Goal: Task Accomplishment & Management: Manage account settings

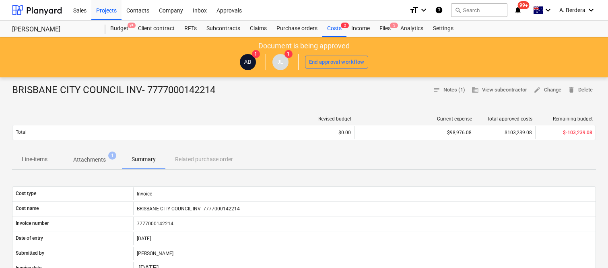
click at [387, 30] on div "Files 5" at bounding box center [385, 29] width 21 height 16
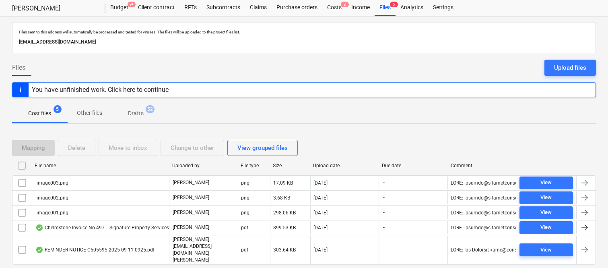
scroll to position [32, 0]
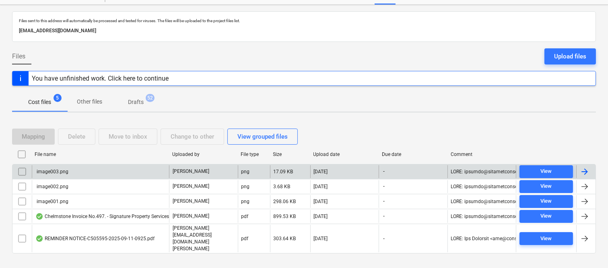
click at [20, 174] on input "checkbox" at bounding box center [22, 171] width 13 height 13
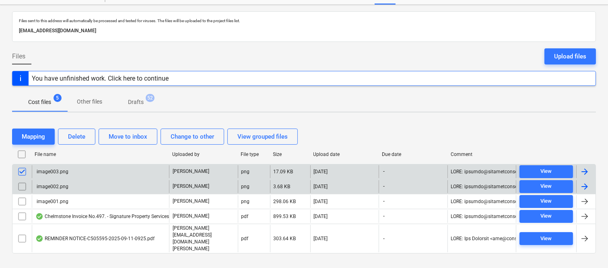
click at [24, 187] on input "checkbox" at bounding box center [22, 186] width 13 height 13
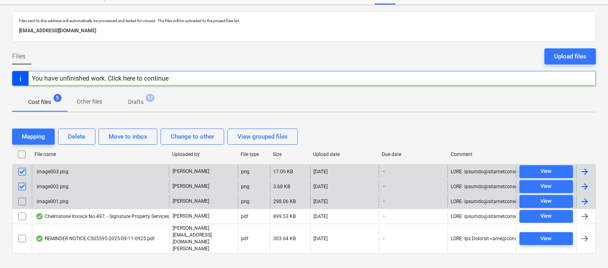
click at [25, 202] on input "checkbox" at bounding box center [22, 201] width 13 height 13
click at [72, 136] on div "Delete" at bounding box center [76, 136] width 17 height 10
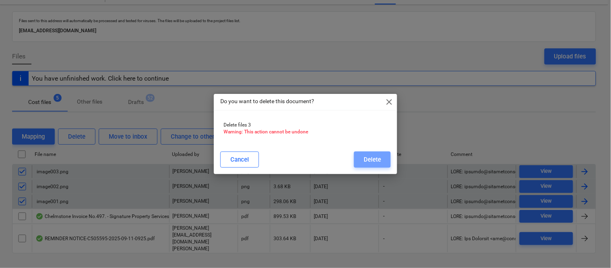
drag, startPoint x: 363, startPoint y: 162, endPoint x: 342, endPoint y: 165, distance: 21.2
click at [364, 162] on button "Delete" at bounding box center [372, 159] width 37 height 16
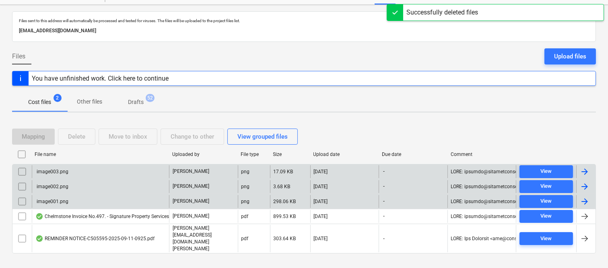
scroll to position [17, 0]
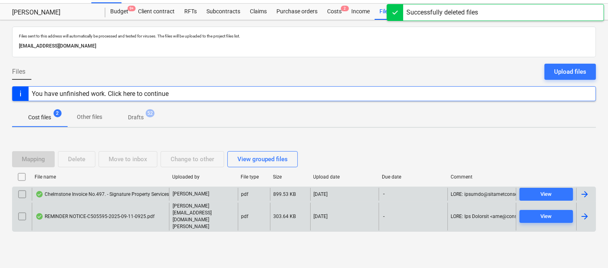
click at [128, 197] on div "Chelmstone Invoice No.497. - Signature Property Services.pdf" at bounding box center [106, 194] width 142 height 6
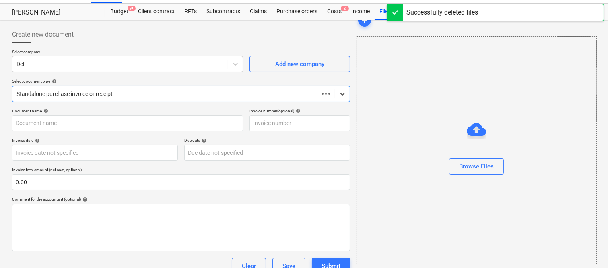
scroll to position [32, 0]
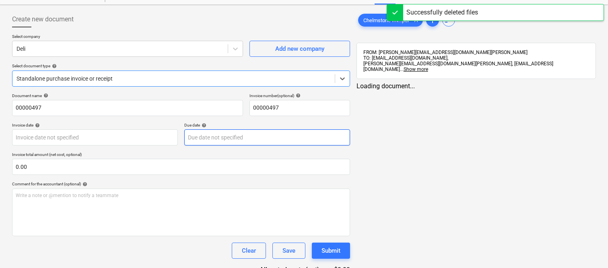
type input "00000497"
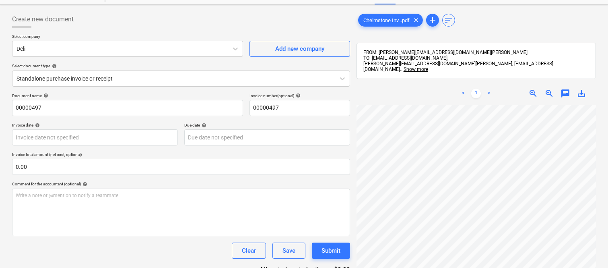
scroll to position [0, 7]
click at [90, 45] on div at bounding box center [120, 49] width 207 height 8
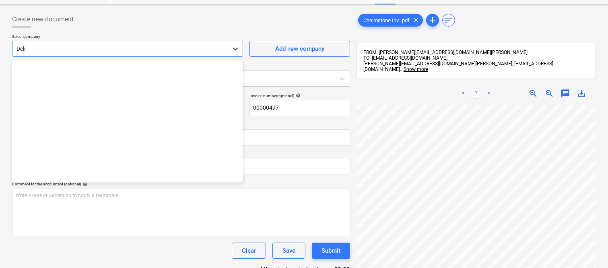
scroll to position [2283, 0]
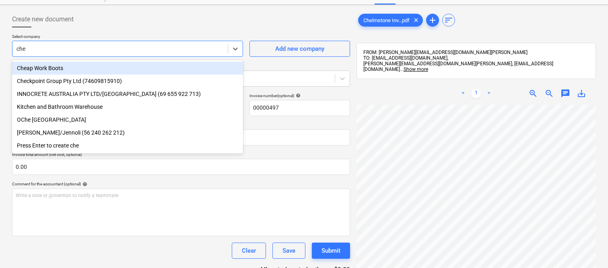
type input "chel"
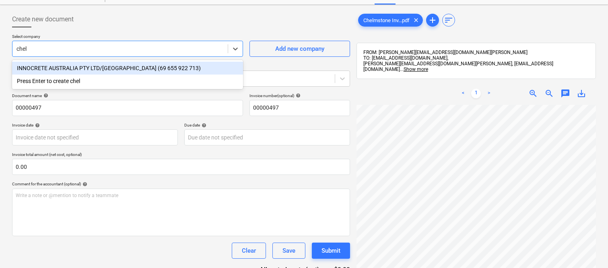
click at [111, 66] on div "INNOCRETE AUSTRALIA PTY LTD/CHELMSTONE (69 655 922 713)" at bounding box center [127, 68] width 231 height 13
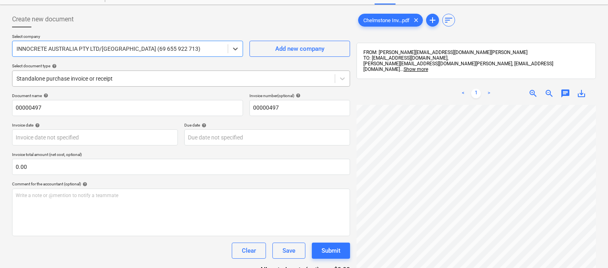
drag, startPoint x: 118, startPoint y: 81, endPoint x: 129, endPoint y: 87, distance: 12.4
click at [118, 81] on div at bounding box center [174, 79] width 315 height 8
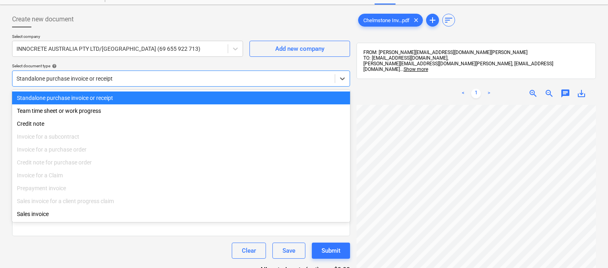
drag, startPoint x: 134, startPoint y: 99, endPoint x: 165, endPoint y: 105, distance: 31.9
click at [134, 99] on div "Standalone purchase invoice or receipt" at bounding box center [181, 97] width 338 height 13
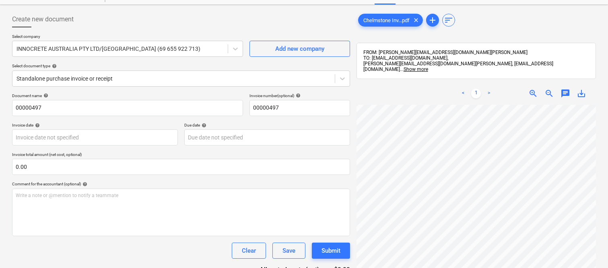
scroll to position [38, 92]
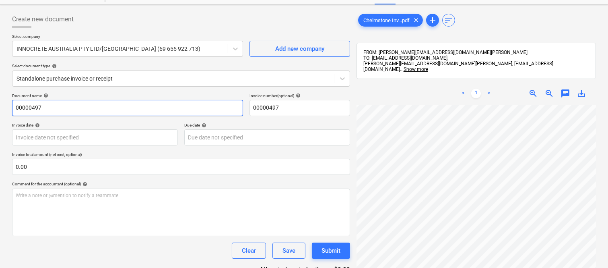
click at [13, 107] on input "00000497" at bounding box center [127, 108] width 231 height 16
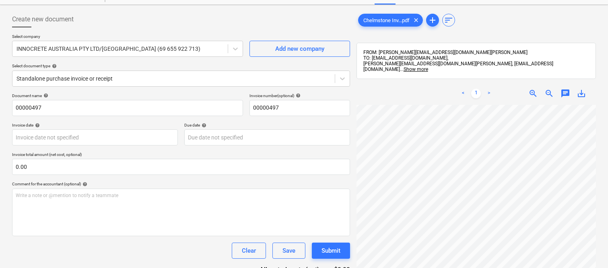
scroll to position [0, 0]
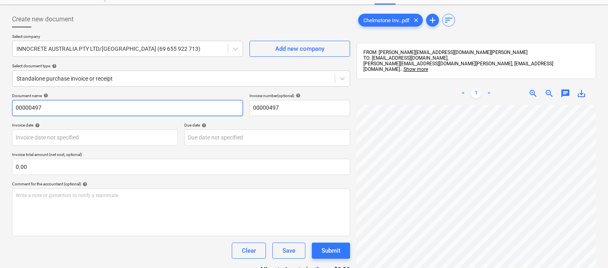
click at [14, 109] on input "00000497" at bounding box center [127, 108] width 231 height 16
type input "CHELMSTONE INV- 00000497"
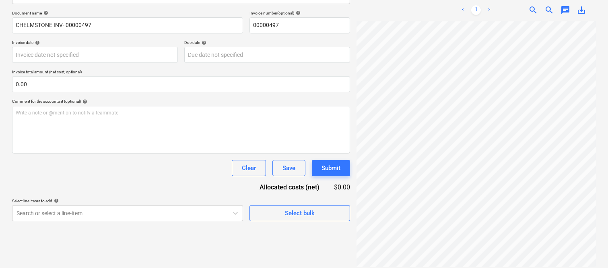
scroll to position [47, 124]
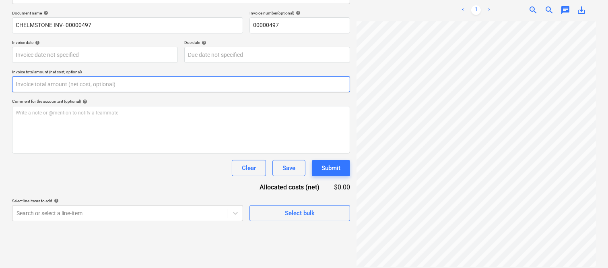
click at [134, 83] on input "text" at bounding box center [181, 84] width 338 height 16
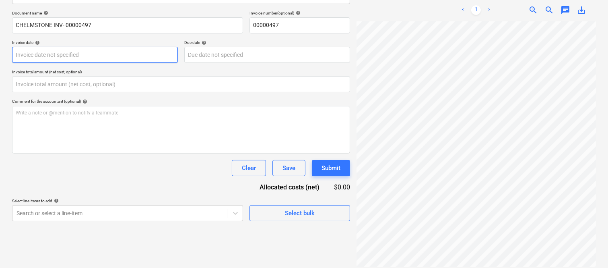
click at [105, 50] on body "Sales Projects Contacts Company Inbox Approvals format_size keyboard_arrow_down…" at bounding box center [304, 19] width 608 height 268
type input "0.00"
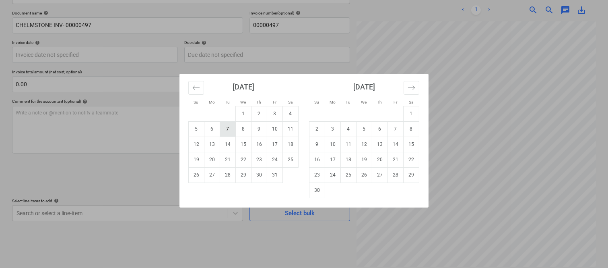
click at [228, 128] on td "7" at bounding box center [228, 128] width 16 height 15
type input "07 Oct 2025"
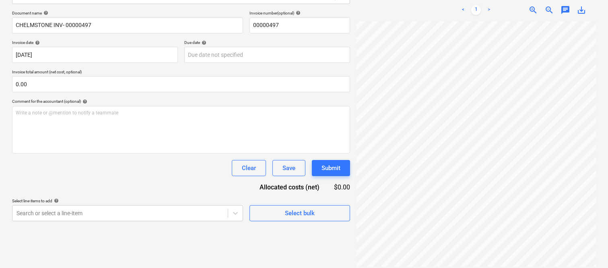
scroll to position [83, 93]
click at [212, 52] on body "Sales Projects Contacts Company Inbox Approvals format_size keyboard_arrow_down…" at bounding box center [304, 19] width 608 height 268
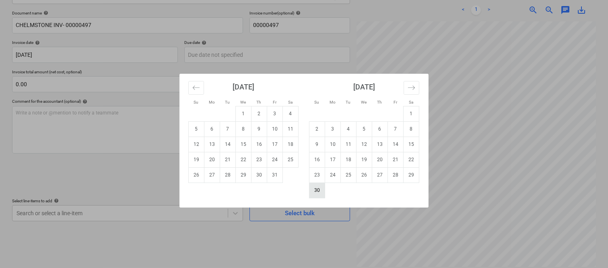
click at [313, 188] on td "30" at bounding box center [318, 189] width 16 height 15
type input "30 Nov 2025"
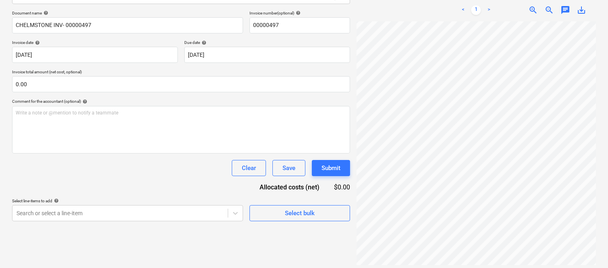
scroll to position [269, 124]
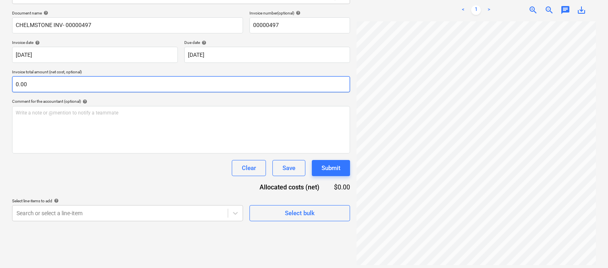
click at [39, 85] on input "0.00" at bounding box center [181, 84] width 338 height 16
paste input "721.95"
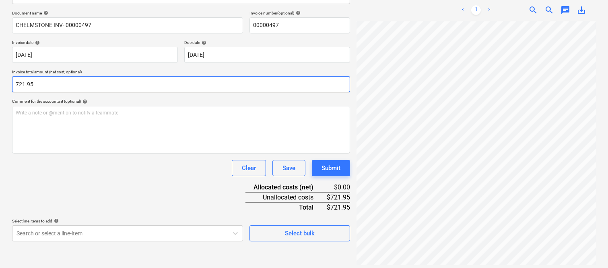
type input "721.95"
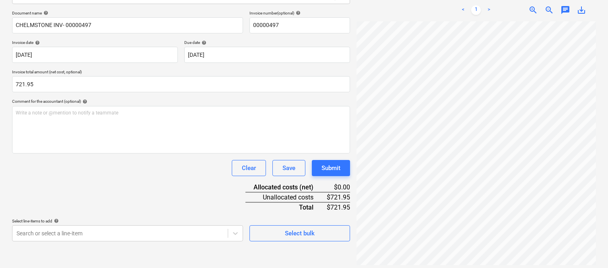
click at [182, 186] on div "Document name help CHELMSTONE INV- 00000497 Invoice number (optional) help 0000…" at bounding box center [181, 125] width 338 height 231
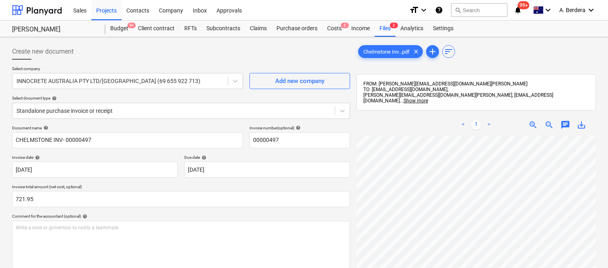
scroll to position [115, 0]
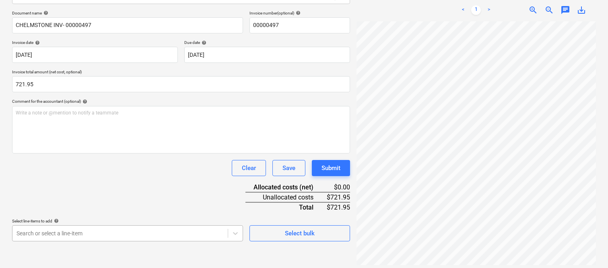
click at [97, 153] on body "Sales Projects Contacts Company Inbox Approvals format_size keyboard_arrow_down…" at bounding box center [304, 19] width 608 height 268
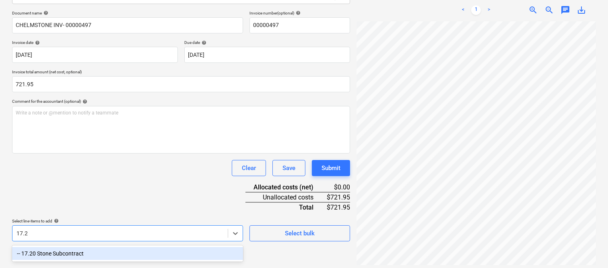
type input "17.20"
click at [106, 248] on div "-- 17.20 Stone Subcontract" at bounding box center [127, 253] width 231 height 13
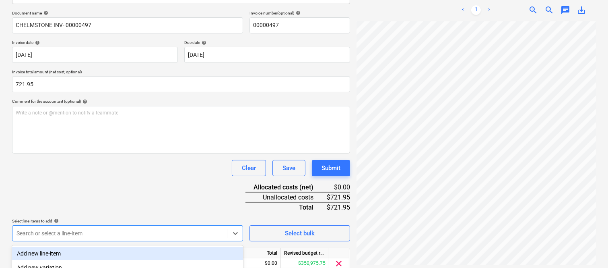
click at [95, 182] on div "Document name help CHELMSTONE INV- 00000497 Invoice number (optional) help 0000…" at bounding box center [181, 152] width 338 height 284
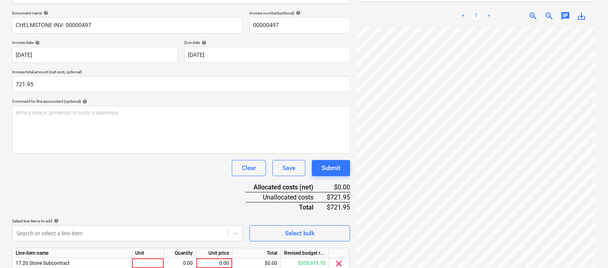
scroll to position [148, 0]
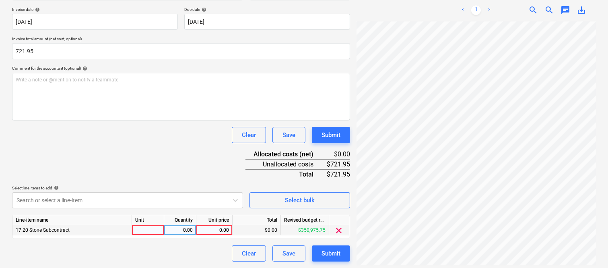
click at [149, 228] on div at bounding box center [148, 230] width 32 height 10
type input "INVOICE"
click at [182, 230] on div "0.00" at bounding box center [180, 230] width 25 height 10
type input "1"
click at [215, 228] on div "0.00" at bounding box center [214, 230] width 29 height 10
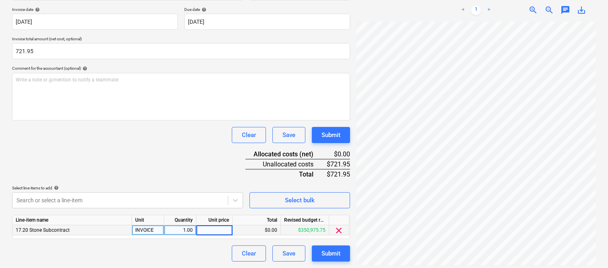
type input "721.95"
click at [157, 250] on div "Clear Save Submit" at bounding box center [181, 253] width 338 height 16
click at [331, 259] on button "Submit" at bounding box center [331, 253] width 38 height 16
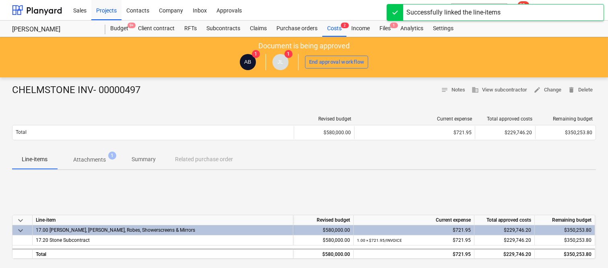
click at [148, 158] on p "Summary" at bounding box center [144, 159] width 24 height 8
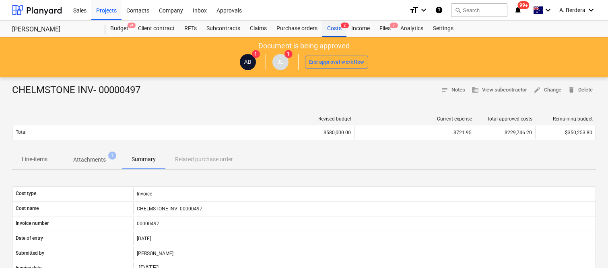
click at [336, 26] on div "Costs 2" at bounding box center [335, 29] width 24 height 16
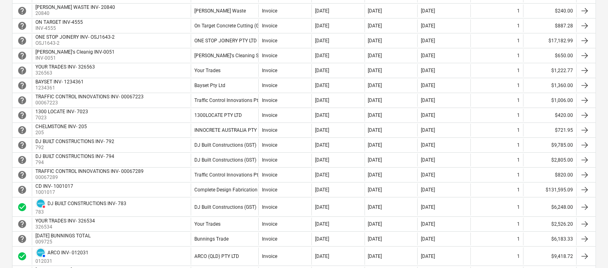
scroll to position [373, 0]
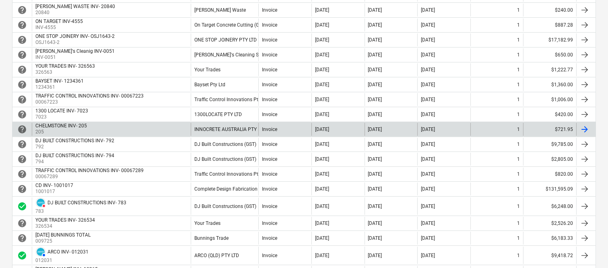
click at [174, 133] on div "CHELMSTONE INV- 205 205" at bounding box center [111, 129] width 159 height 13
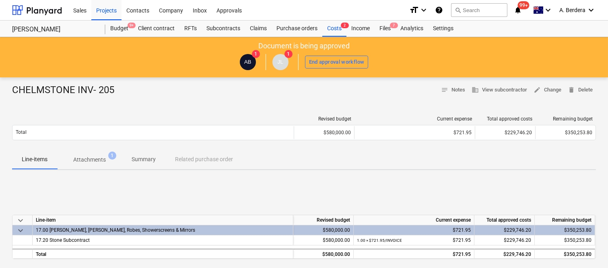
click at [104, 159] on p "Attachments" at bounding box center [89, 159] width 33 height 8
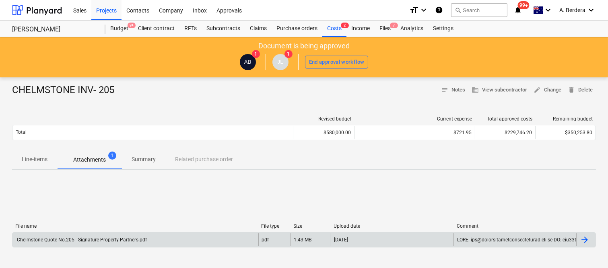
click at [197, 239] on div "Chelmstone Quote No.205 - Signature Property Partners.pdf" at bounding box center [135, 239] width 246 height 13
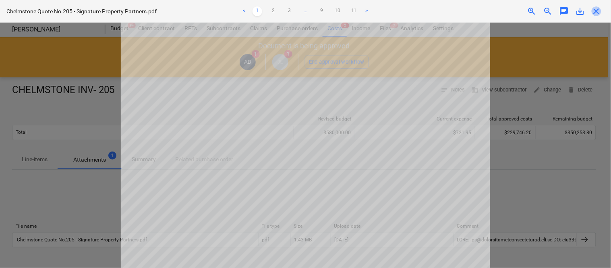
click at [598, 11] on span "close" at bounding box center [597, 11] width 10 height 10
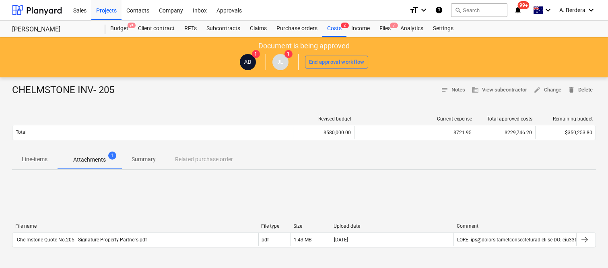
click at [584, 89] on span "delete Delete" at bounding box center [580, 89] width 25 height 9
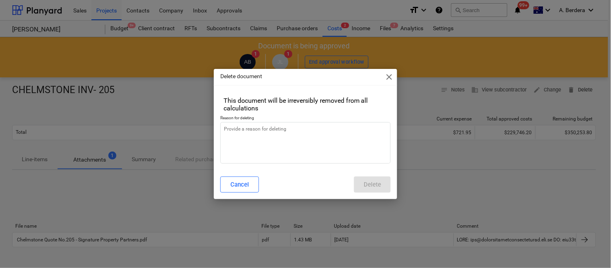
type textarea "x"
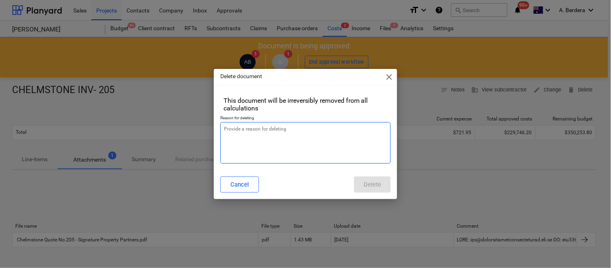
click at [317, 132] on textarea at bounding box center [305, 142] width 170 height 41
type textarea "r"
type textarea "x"
type textarea "re"
type textarea "x"
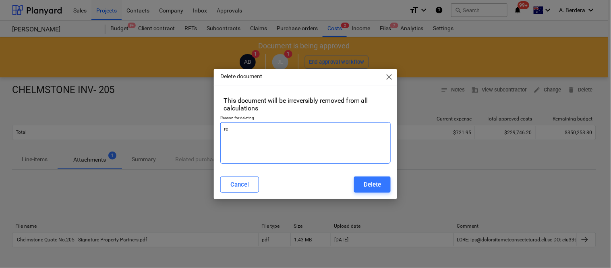
type textarea "rev"
type textarea "x"
type textarea "revi"
type textarea "x"
type textarea "revis"
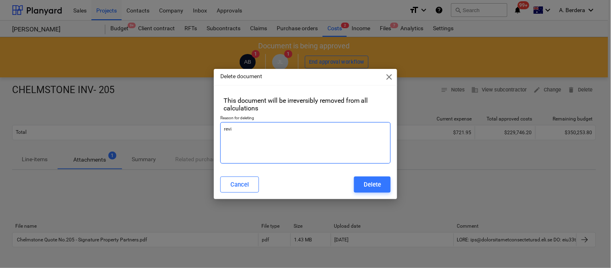
type textarea "x"
type textarea "revise"
type textarea "x"
type textarea "revised"
type textarea "x"
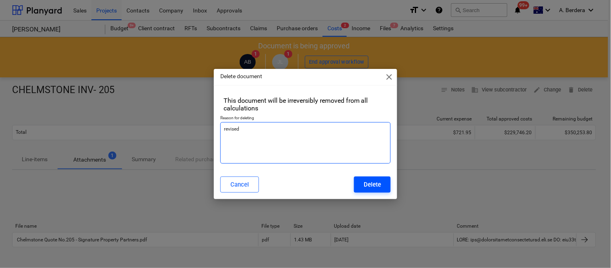
type textarea "revised"
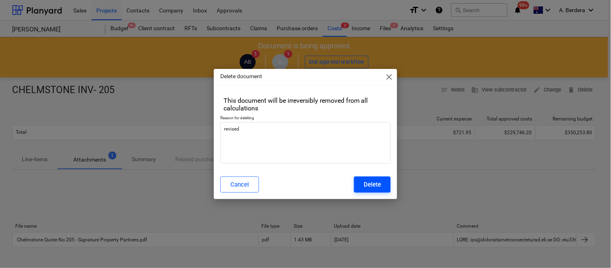
click at [377, 187] on div "Delete" at bounding box center [372, 184] width 17 height 10
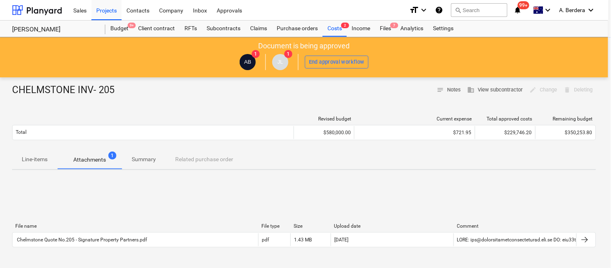
type textarea "x"
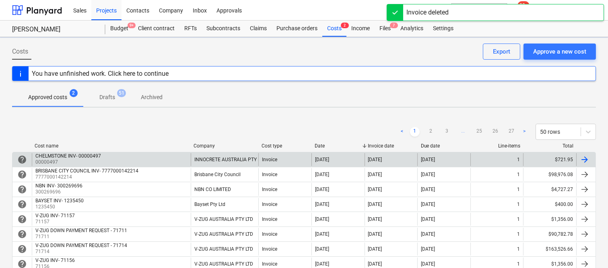
click at [179, 158] on div "CHELMSTONE INV- 00000497 00000497" at bounding box center [111, 159] width 159 height 13
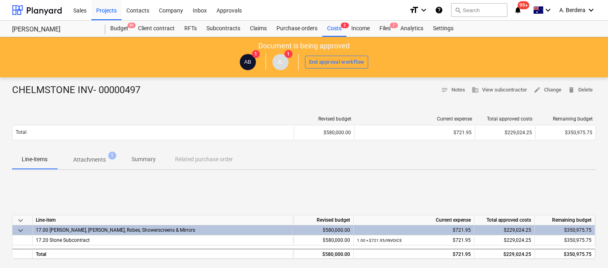
click at [104, 157] on p "Attachments" at bounding box center [89, 159] width 33 height 8
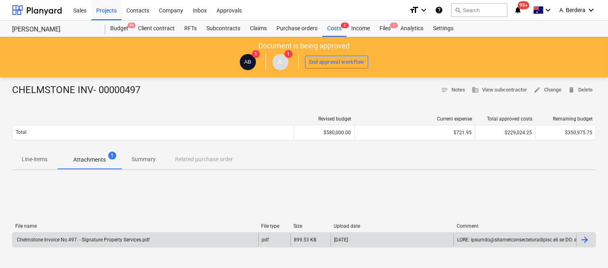
click at [228, 241] on div "Chelmstone Invoice No.497. - Signature Property Services.pdf" at bounding box center [135, 239] width 246 height 13
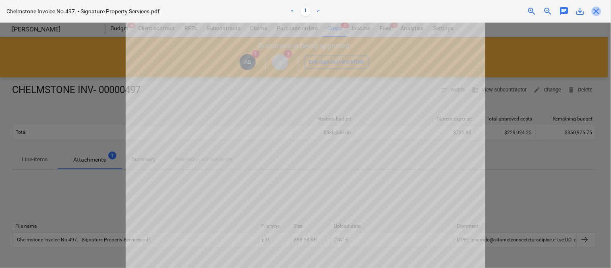
click at [599, 11] on span "close" at bounding box center [597, 11] width 10 height 10
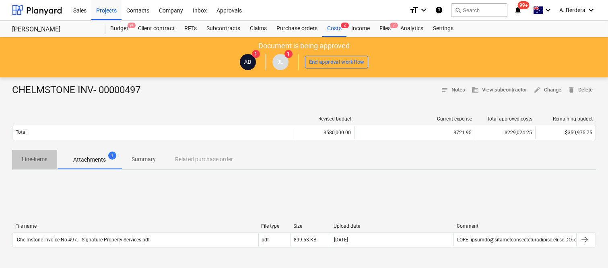
click at [32, 161] on p "Line-items" at bounding box center [35, 159] width 26 height 8
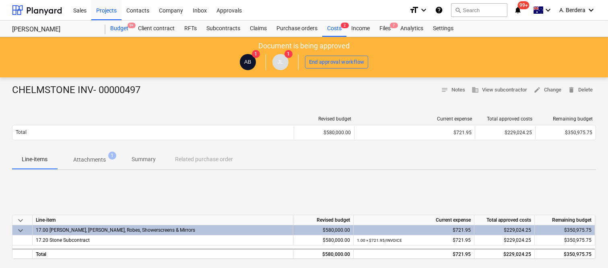
click at [125, 29] on div "Budget 9+" at bounding box center [120, 29] width 28 height 16
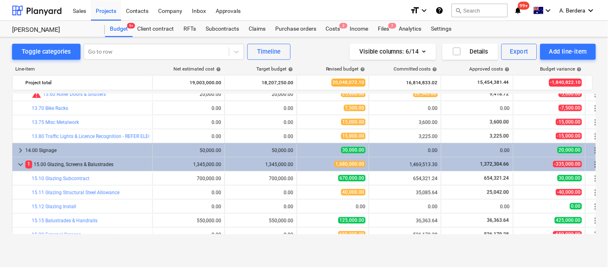
scroll to position [1582, 0]
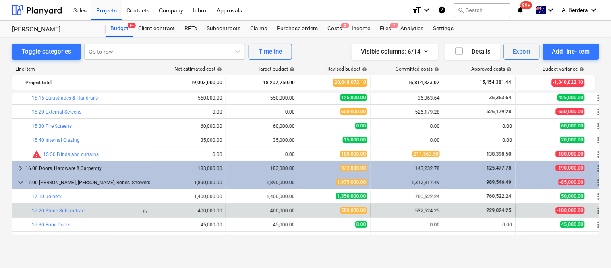
click at [145, 209] on span "bar_chart" at bounding box center [145, 210] width 6 height 6
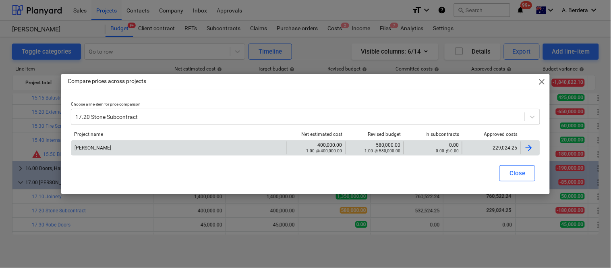
click at [498, 145] on div "229,024.25" at bounding box center [492, 148] width 52 height 6
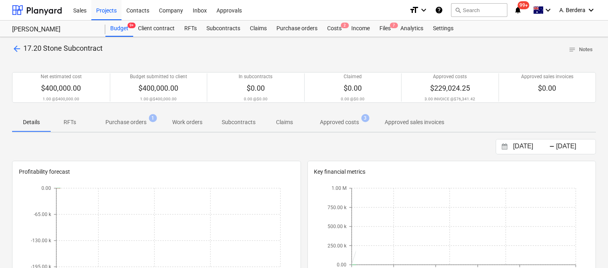
click at [339, 124] on p "Approved costs" at bounding box center [339, 122] width 39 height 8
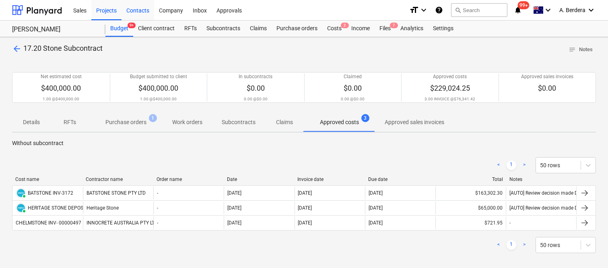
drag, startPoint x: 14, startPoint y: 48, endPoint x: 144, endPoint y: 2, distance: 137.8
click at [14, 48] on span "arrow_back" at bounding box center [17, 49] width 10 height 10
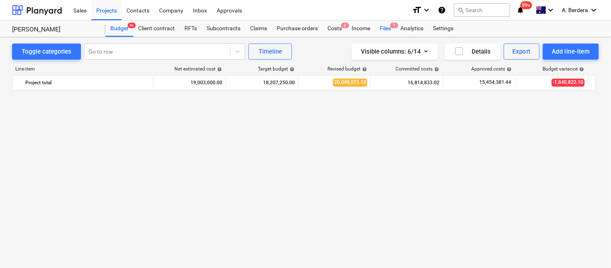
click at [387, 29] on div "Files 7" at bounding box center [385, 29] width 21 height 16
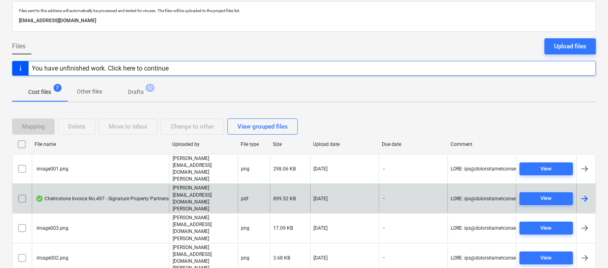
scroll to position [62, 0]
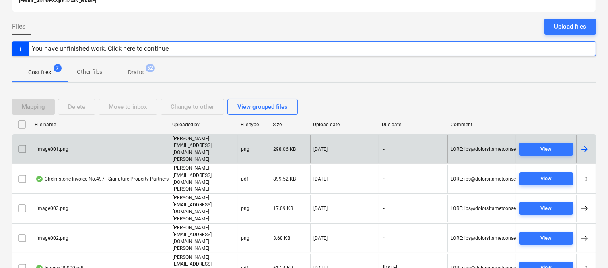
click at [23, 143] on input "checkbox" at bounding box center [22, 149] width 13 height 13
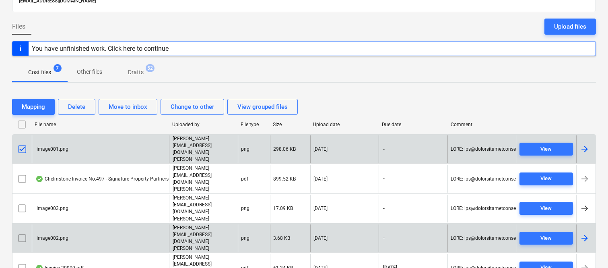
click at [23, 232] on input "checkbox" at bounding box center [22, 238] width 13 height 13
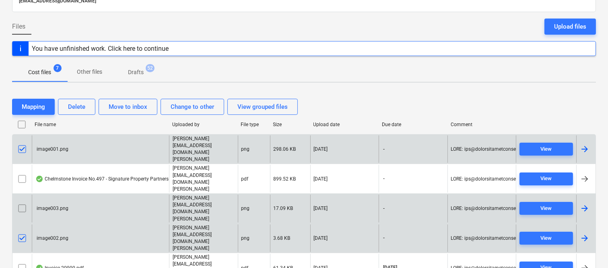
click at [22, 202] on input "checkbox" at bounding box center [22, 208] width 13 height 13
click at [77, 103] on div "Delete" at bounding box center [76, 106] width 17 height 10
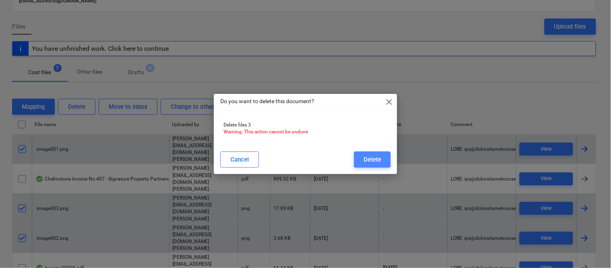
click at [364, 161] on div "Delete" at bounding box center [372, 159] width 17 height 10
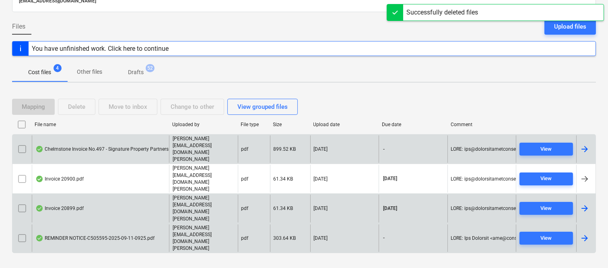
scroll to position [17, 0]
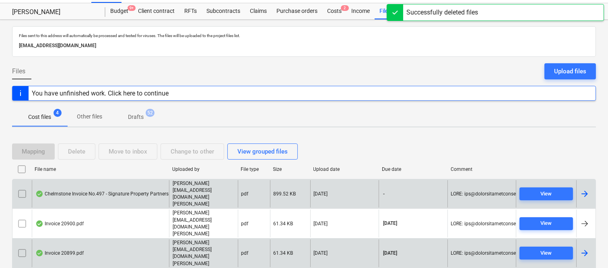
click at [133, 190] on div "Chelmstone Invoice No.497 - Signature Property Partners.pdf" at bounding box center [106, 193] width 142 height 6
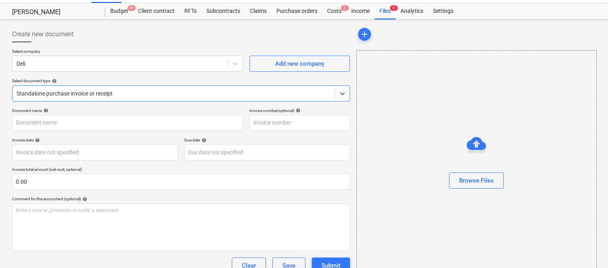
type input "00000497"
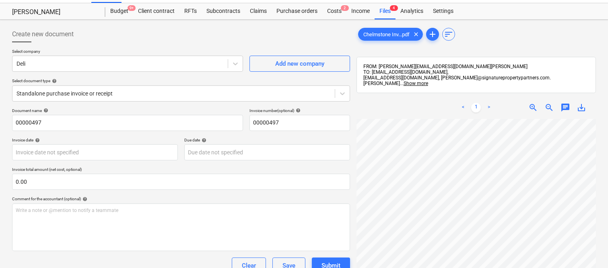
scroll to position [43, 55]
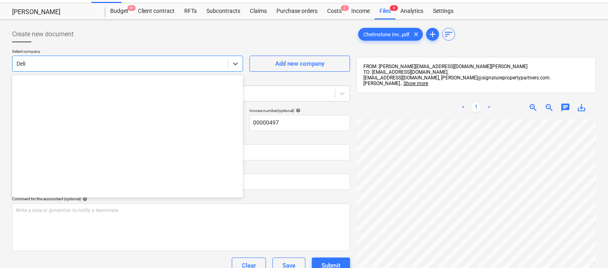
click at [102, 62] on div at bounding box center [120, 64] width 207 height 8
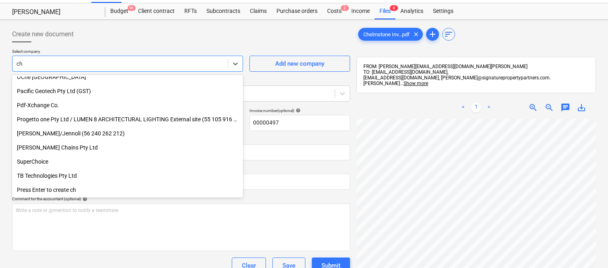
scroll to position [203, 0]
type input "che"
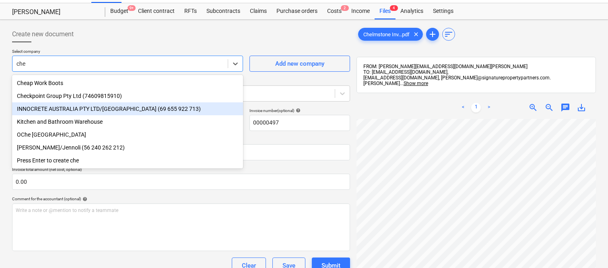
click at [122, 106] on div "INNOCRETE AUSTRALIA PTY LTD/CHELMSTONE (69 655 922 713)" at bounding box center [127, 108] width 231 height 13
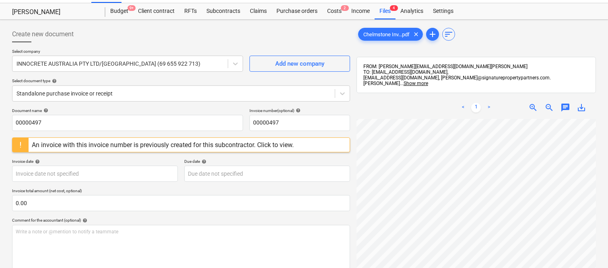
click at [23, 146] on div at bounding box center [20, 145] width 16 height 14
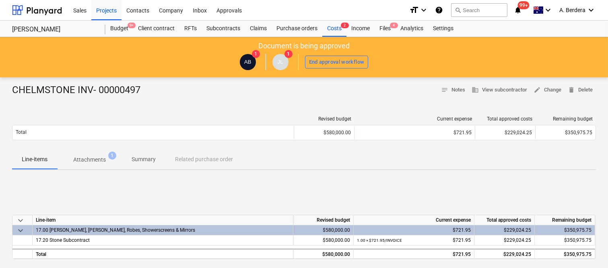
click at [157, 157] on span "Summary" at bounding box center [143, 159] width 43 height 13
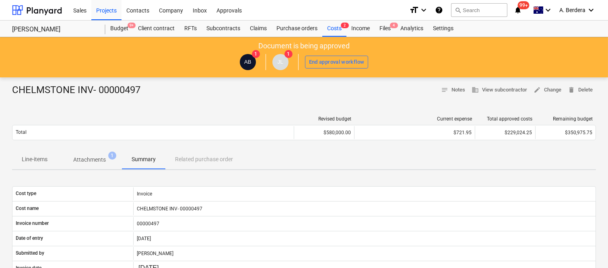
click at [46, 157] on p "Line-items" at bounding box center [35, 159] width 26 height 8
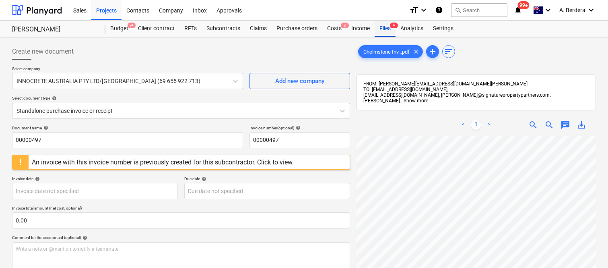
click at [387, 27] on div "Files 4" at bounding box center [385, 29] width 21 height 16
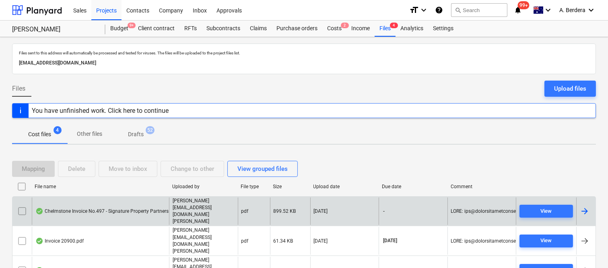
click at [294, 211] on div "Chelmstone Invoice No.497 - Signature Property Partners.pdf joe@signatureproper…" at bounding box center [304, 211] width 584 height 30
click at [135, 208] on div "Chelmstone Invoice No.497 - Signature Property Partners.pdf" at bounding box center [106, 211] width 142 height 6
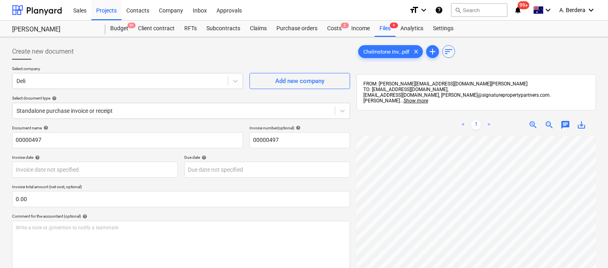
scroll to position [19, 81]
click at [393, 29] on div "Files 4" at bounding box center [385, 29] width 21 height 16
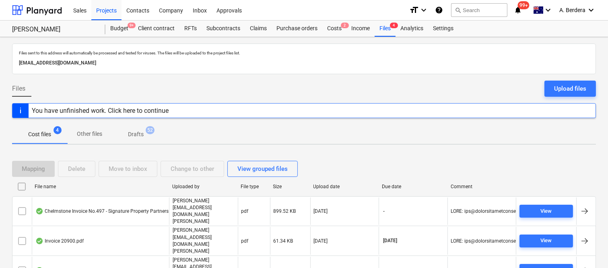
scroll to position [17, 0]
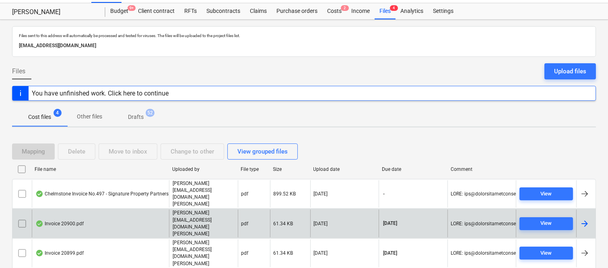
click at [105, 209] on div "Invoice 20900.pdf" at bounding box center [100, 223] width 137 height 28
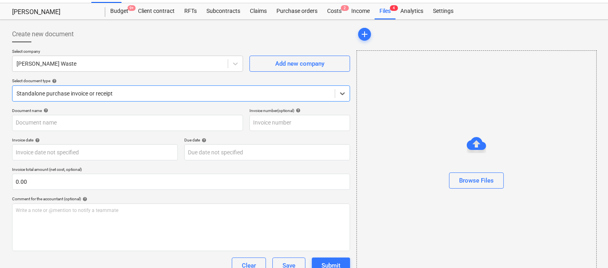
type input "20900"
type input "30 Nov 2025"
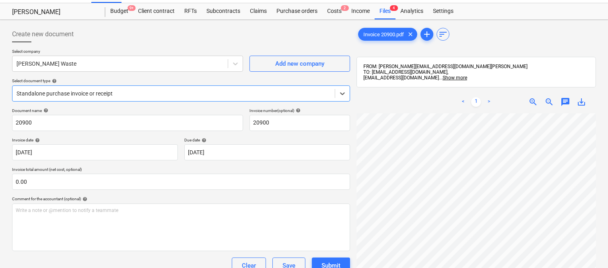
click at [142, 90] on div at bounding box center [174, 93] width 315 height 8
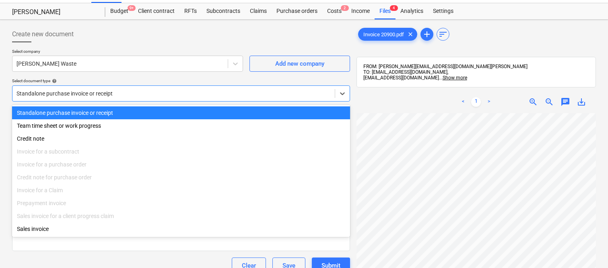
click at [147, 106] on div "Standalone purchase invoice or receipt Team time sheet or work progress Credit …" at bounding box center [181, 171] width 338 height 132
click at [150, 111] on div "Standalone purchase invoice or receipt" at bounding box center [181, 112] width 338 height 13
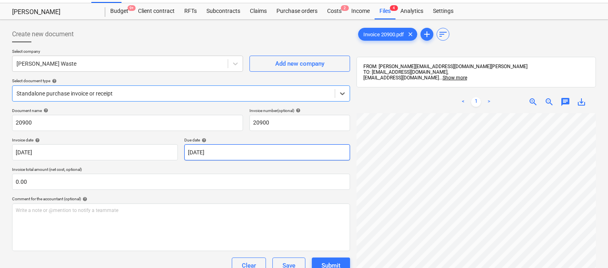
scroll to position [20, 82]
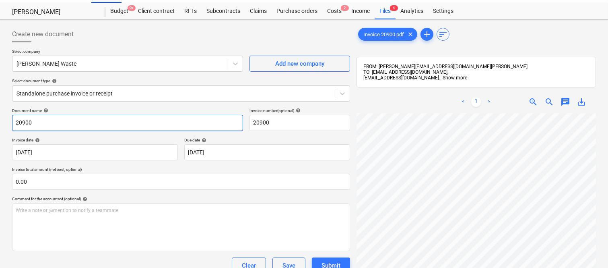
click at [13, 122] on input "20900" at bounding box center [127, 123] width 231 height 16
type input "SAUNDERS WASTE INV- 20900"
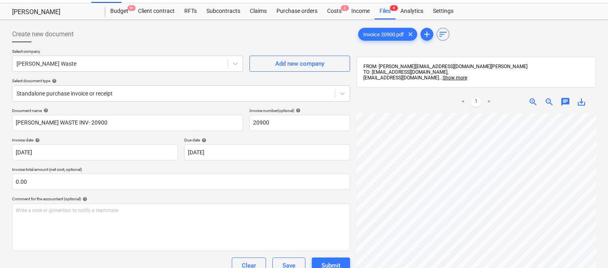
scroll to position [47, 54]
click at [112, 156] on body "Sales Projects Contacts Company Inbox Approvals format_size keyboard_arrow_down…" at bounding box center [304, 117] width 608 height 268
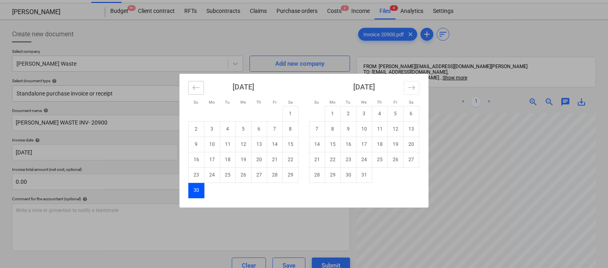
click at [194, 87] on icon "Move backward to switch to the previous month." at bounding box center [196, 88] width 8 height 8
click at [228, 130] on td "7" at bounding box center [228, 128] width 16 height 15
type input "07 Oct 2025"
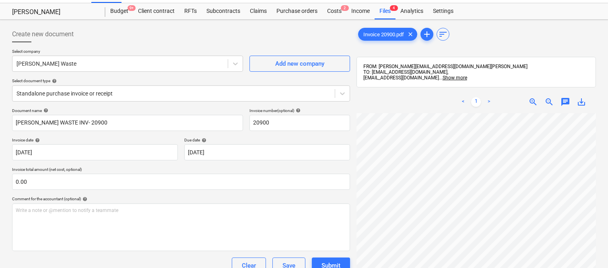
scroll to position [177, 124]
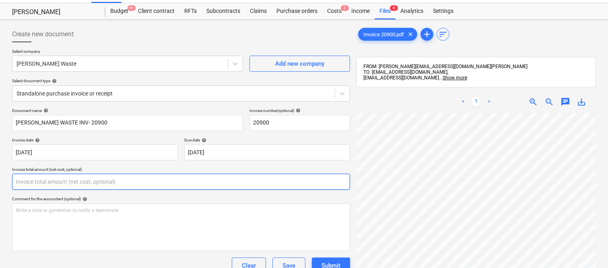
click at [106, 181] on input "text" at bounding box center [181, 182] width 338 height 16
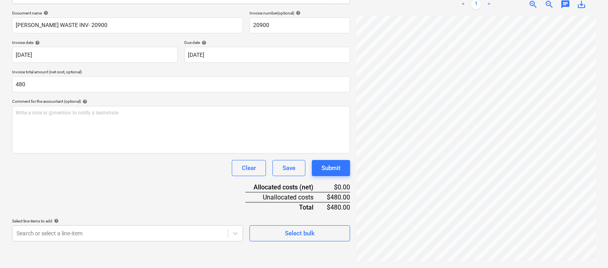
type input "480.00"
click at [175, 182] on div "Document name help SAUNDERS WASTE INV- 20900 Invoice number (optional) help 209…" at bounding box center [181, 125] width 338 height 231
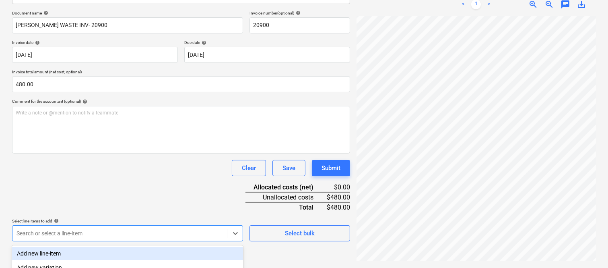
click at [83, 153] on body "Sales Projects Contacts Company Inbox Approvals format_size keyboard_arrow_down…" at bounding box center [304, 19] width 608 height 268
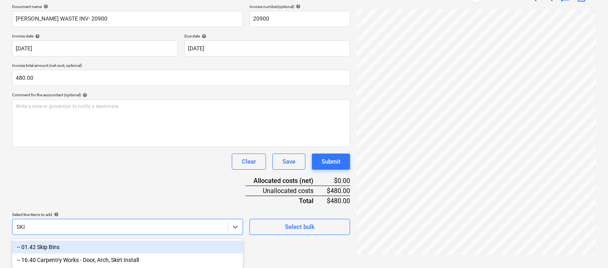
type input "SKIP"
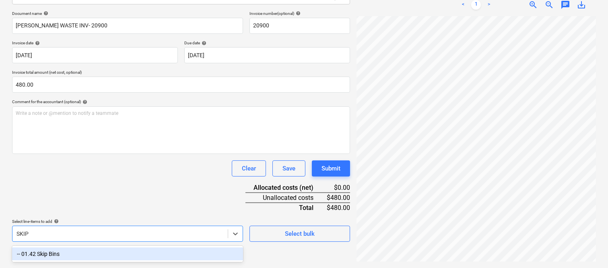
click at [98, 252] on div "-- 01.42 Skip Bins" at bounding box center [127, 253] width 231 height 13
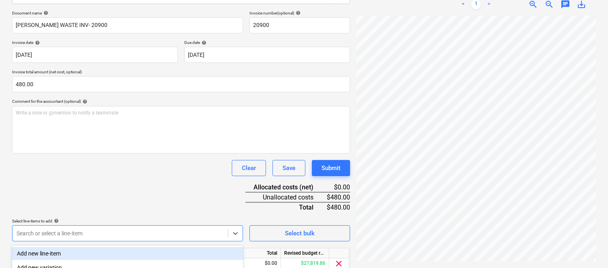
click at [114, 156] on div "Document name help SAUNDERS WASTE INV- 20900 Invoice number (optional) help 209…" at bounding box center [181, 152] width 338 height 284
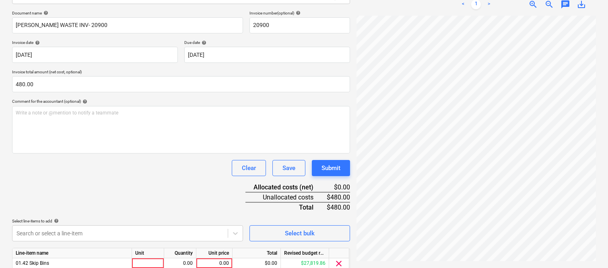
scroll to position [148, 0]
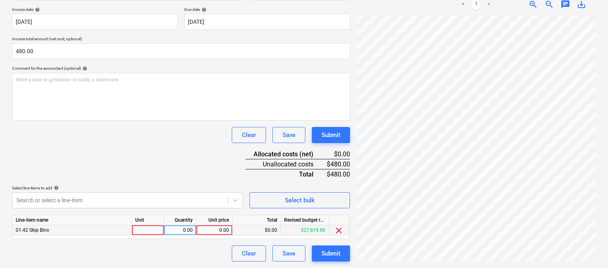
click at [142, 231] on div at bounding box center [148, 230] width 32 height 10
type input "INVOICE"
click at [170, 230] on div "0.00" at bounding box center [180, 230] width 25 height 10
type input "1"
click at [203, 228] on div "0.00" at bounding box center [214, 230] width 29 height 10
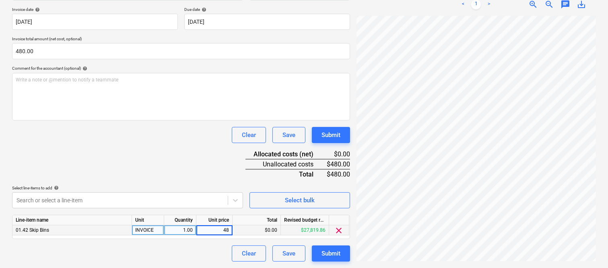
type input "480"
click at [164, 249] on div "Clear Save Submit" at bounding box center [181, 253] width 338 height 16
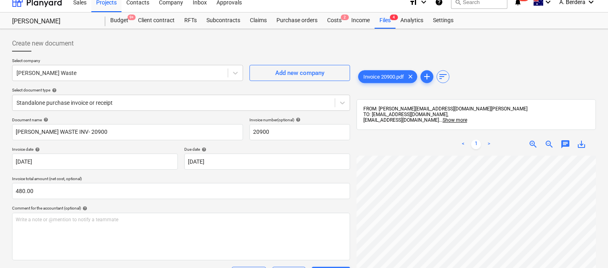
scroll to position [0, 0]
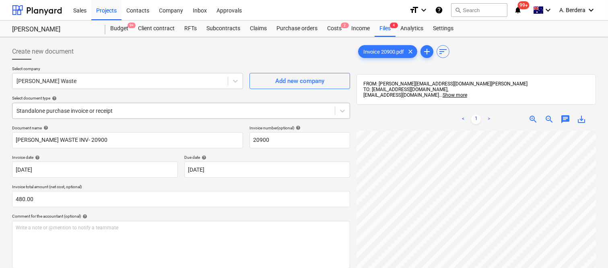
click at [149, 108] on div at bounding box center [174, 111] width 315 height 8
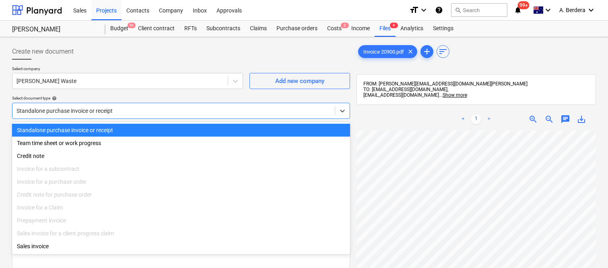
click at [153, 126] on div "Standalone purchase invoice or receipt" at bounding box center [181, 130] width 338 height 13
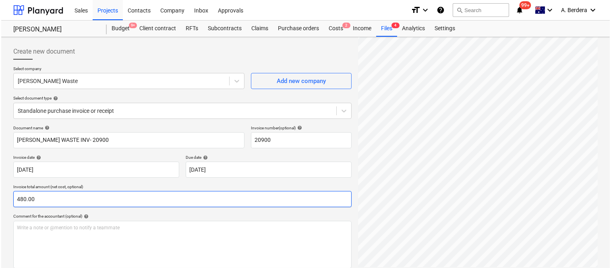
scroll to position [148, 0]
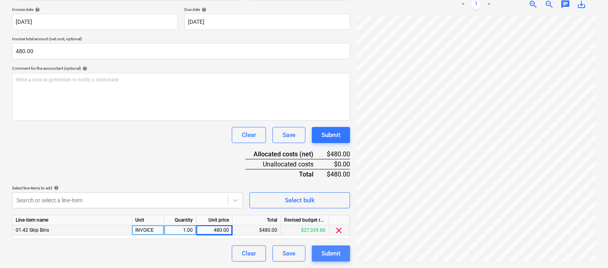
click at [325, 258] on div "Submit" at bounding box center [331, 253] width 19 height 10
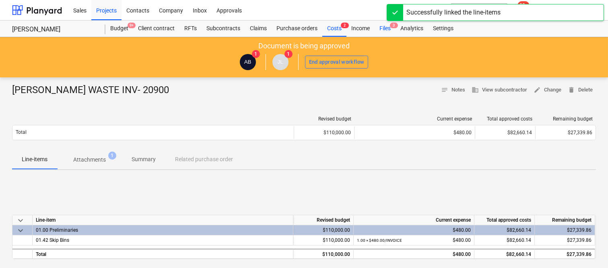
click at [385, 28] on div "Files 3" at bounding box center [385, 29] width 21 height 16
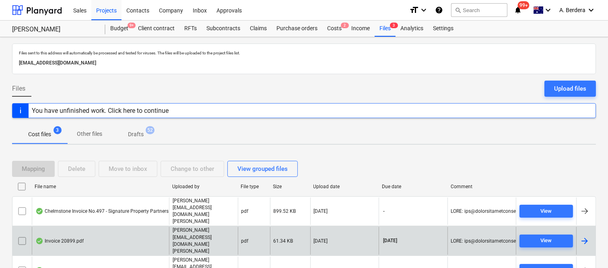
click at [134, 227] on div "Invoice 20899.pdf" at bounding box center [100, 241] width 137 height 28
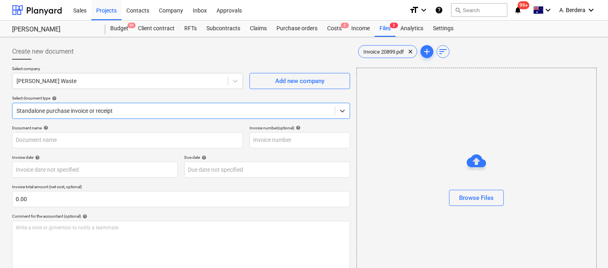
type input "20899"
type input "30 Nov 2025"
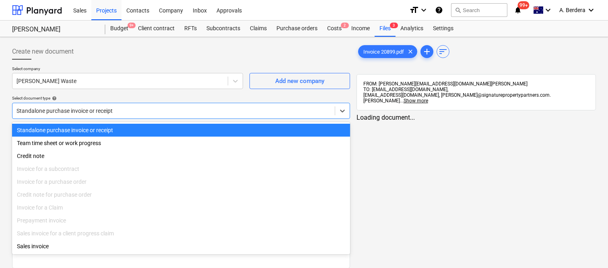
click at [151, 107] on div at bounding box center [174, 111] width 315 height 8
click at [159, 130] on div "Standalone purchase invoice or receipt" at bounding box center [181, 130] width 338 height 13
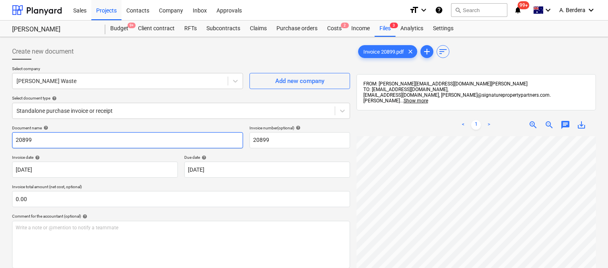
click at [14, 138] on input "20899" at bounding box center [127, 140] width 231 height 16
click at [31, 141] on input "SAUBDERS WASTE INV- 20899" at bounding box center [127, 140] width 231 height 16
click at [120, 143] on input "SAUNDERS WASTE INV- 20899" at bounding box center [127, 140] width 231 height 16
type input "SAUNDERS WASTE INV- 20899"
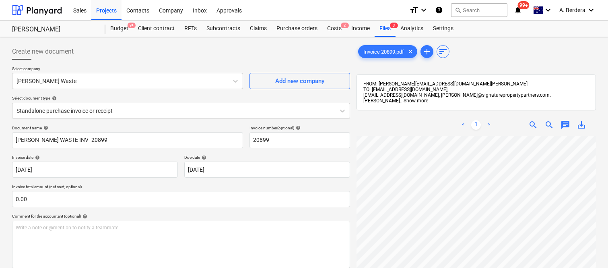
scroll to position [28, 47]
click at [84, 167] on body "Sales Projects Contacts Company Inbox Approvals format_size keyboard_arrow_down…" at bounding box center [304, 134] width 608 height 268
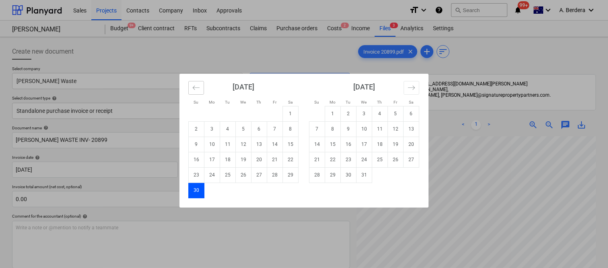
click at [198, 89] on icon "Move backward to switch to the previous month." at bounding box center [196, 88] width 8 height 8
click at [230, 134] on td "7" at bounding box center [228, 128] width 16 height 15
type input "07 Oct 2025"
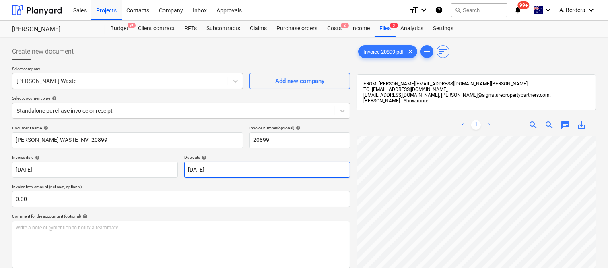
scroll to position [178, 124]
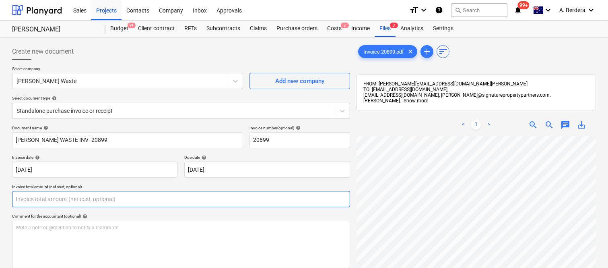
click at [87, 201] on input "text" at bounding box center [181, 199] width 338 height 16
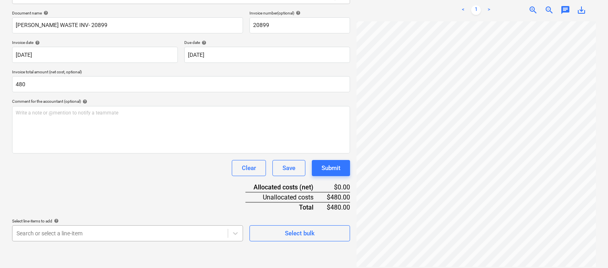
type input "480.00"
click at [135, 153] on body "Sales Projects Contacts Company Inbox Approvals format_size keyboard_arrow_down…" at bounding box center [304, 19] width 608 height 268
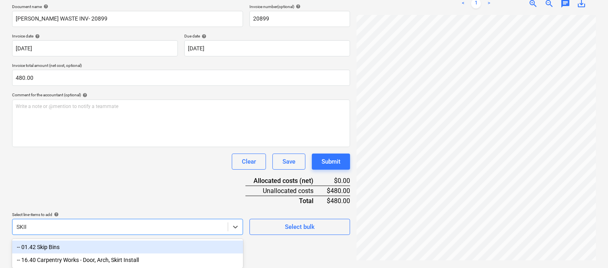
scroll to position [115, 0]
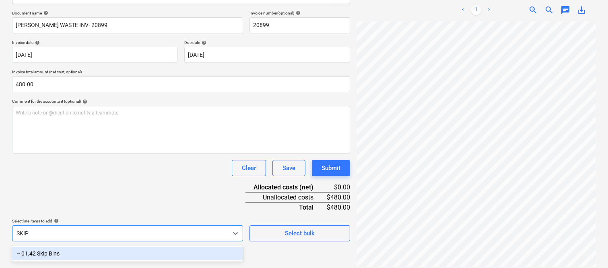
type input "SKIP"
click at [132, 244] on div "Create new document Select company Saunders Waste Add new company Select docume…" at bounding box center [181, 97] width 345 height 344
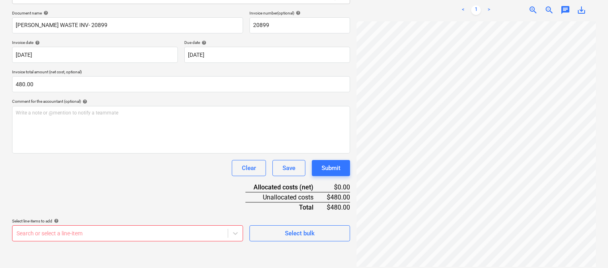
click at [111, 176] on div "Document name help SAUNDERS WASTE INV- 20899 Invoice number (optional) help 208…" at bounding box center [181, 125] width 338 height 231
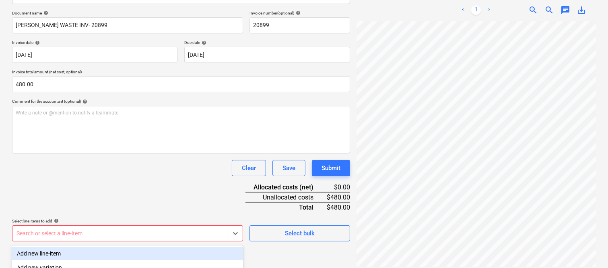
click at [99, 153] on body "Sales Projects Contacts Company Inbox Approvals format_size keyboard_arrow_down…" at bounding box center [304, 19] width 608 height 268
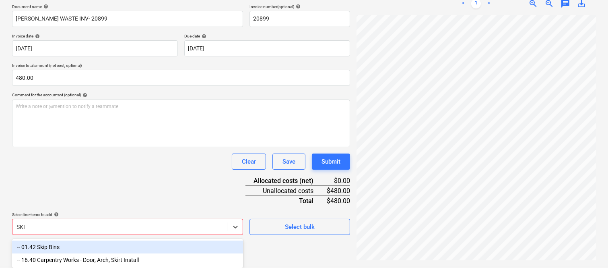
type input "SKIP"
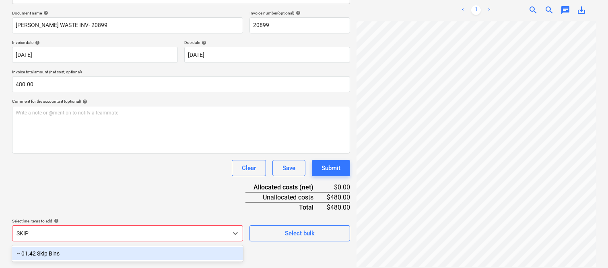
drag, startPoint x: 91, startPoint y: 252, endPoint x: 81, endPoint y: 187, distance: 66.5
click at [91, 251] on div "-- 01.42 Skip Bins" at bounding box center [127, 253] width 231 height 13
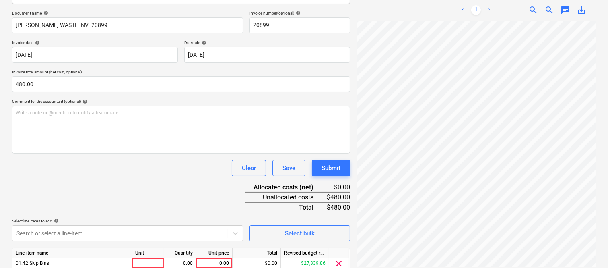
click at [75, 175] on div "Clear Save Submit" at bounding box center [181, 168] width 338 height 16
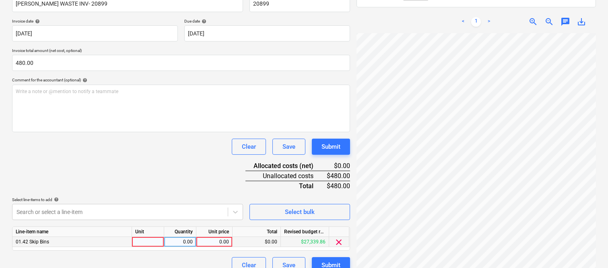
scroll to position [148, 0]
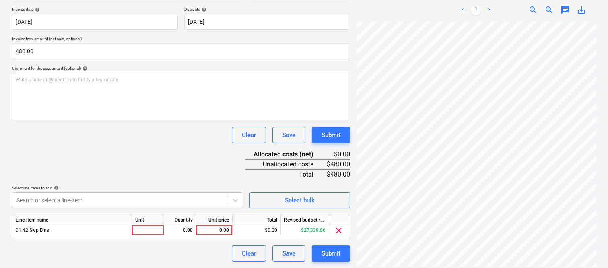
click at [148, 223] on div "Unit" at bounding box center [148, 220] width 32 height 10
click at [149, 232] on div at bounding box center [148, 230] width 32 height 10
type input "INVOICE"
click at [188, 232] on div "0.00" at bounding box center [180, 230] width 25 height 10
type input "1"
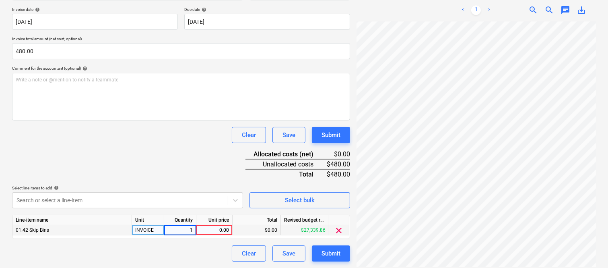
click at [215, 229] on div "0.00" at bounding box center [214, 230] width 29 height 10
type input "480"
click at [172, 250] on div "Clear Save Submit" at bounding box center [181, 253] width 338 height 16
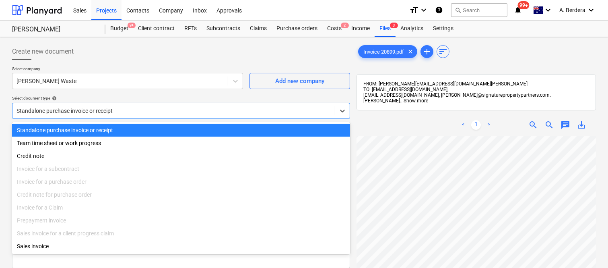
click at [155, 105] on div "Standalone purchase invoice or receipt" at bounding box center [173, 110] width 323 height 11
click at [163, 129] on div "Standalone purchase invoice or receipt" at bounding box center [181, 130] width 338 height 13
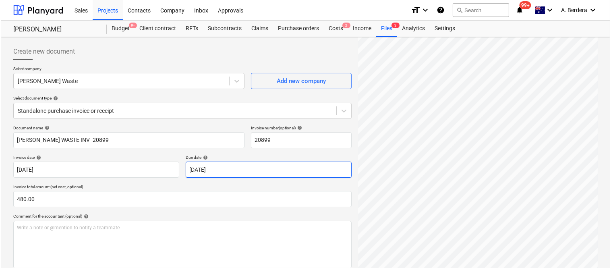
scroll to position [148, 0]
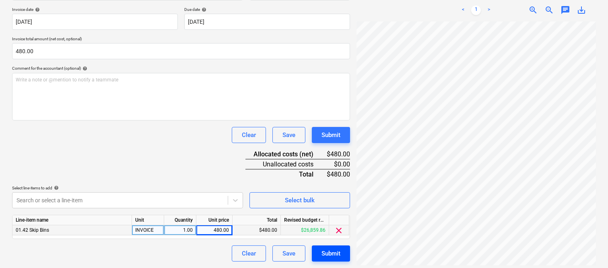
click at [323, 253] on div "Submit" at bounding box center [331, 253] width 19 height 10
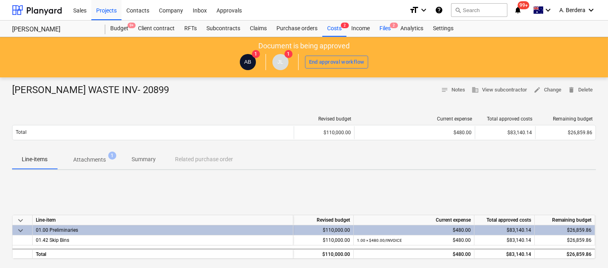
click at [386, 28] on div "Files 2" at bounding box center [385, 29] width 21 height 16
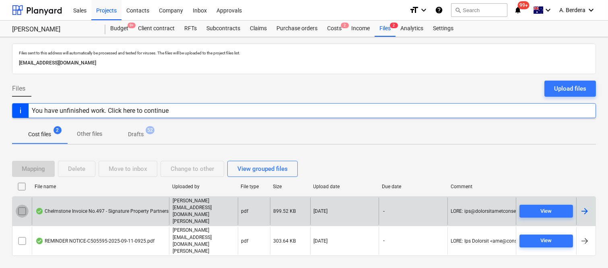
click at [24, 217] on input "checkbox" at bounding box center [22, 211] width 13 height 13
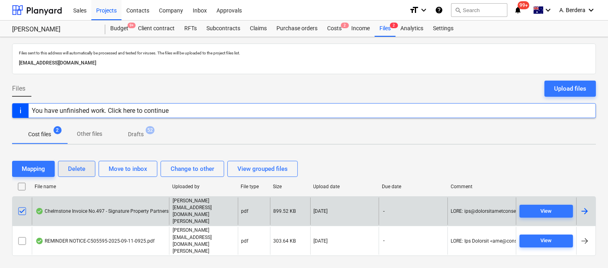
click at [89, 177] on button "Delete" at bounding box center [76, 169] width 37 height 16
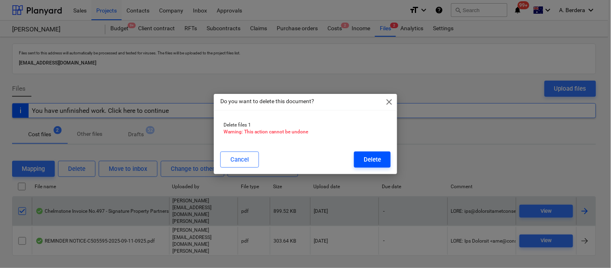
click at [372, 159] on div "Delete" at bounding box center [372, 159] width 17 height 10
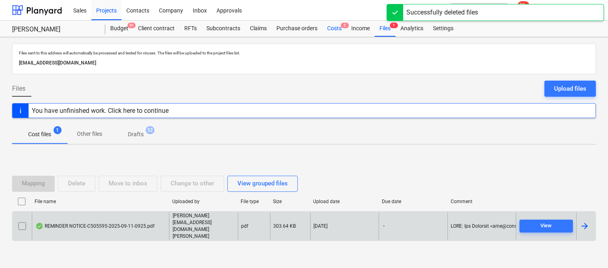
click at [333, 30] on div "Costs 2" at bounding box center [335, 29] width 24 height 16
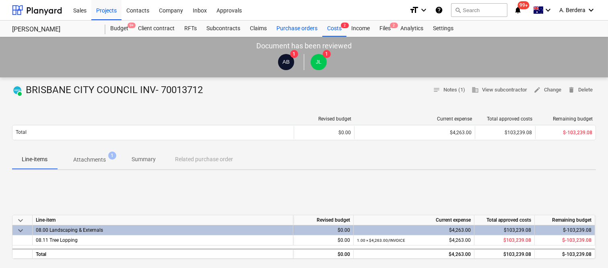
click at [307, 30] on div "Purchase orders" at bounding box center [297, 29] width 51 height 16
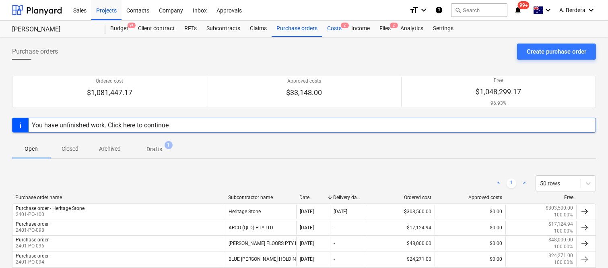
click at [339, 25] on div "Costs 2" at bounding box center [335, 29] width 24 height 16
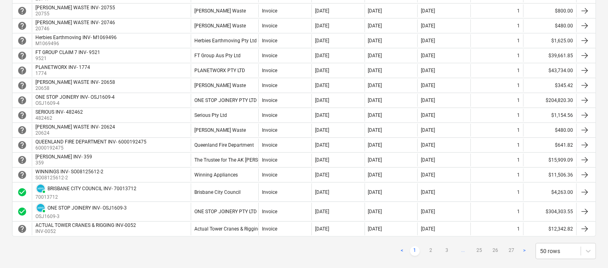
scroll to position [680, 0]
click at [432, 251] on link "2" at bounding box center [431, 250] width 10 height 10
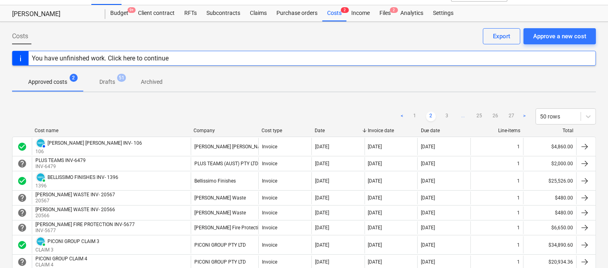
scroll to position [0, 0]
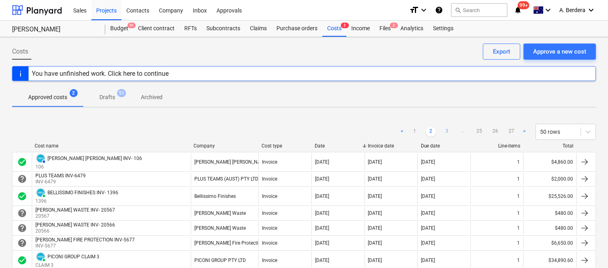
click at [444, 133] on link "3" at bounding box center [448, 132] width 10 height 10
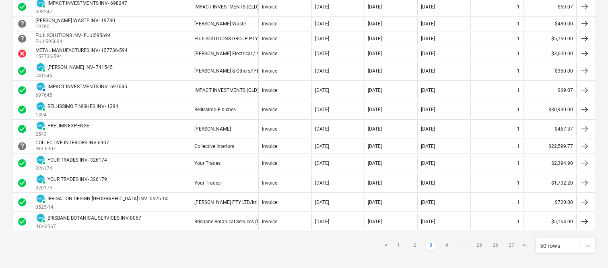
scroll to position [834, 0]
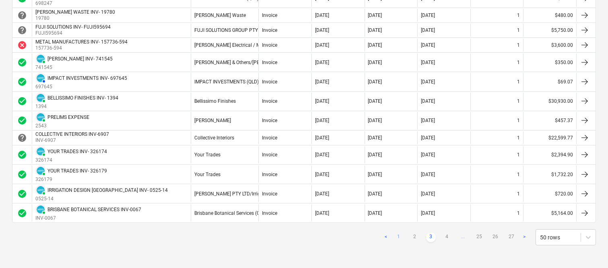
click at [401, 238] on link "1" at bounding box center [399, 237] width 10 height 10
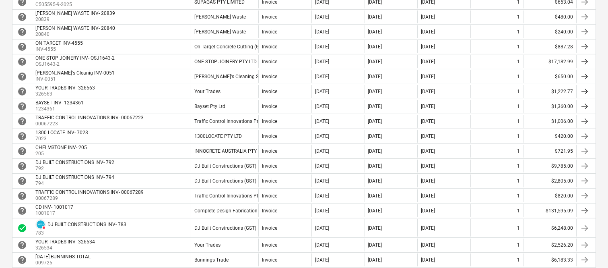
scroll to position [319, 0]
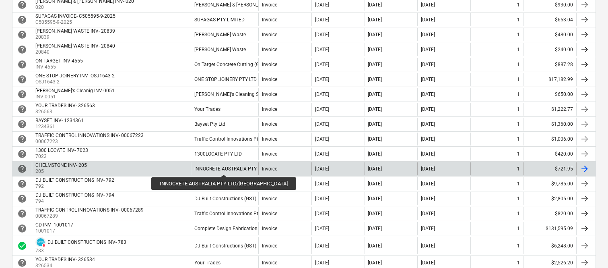
click at [217, 167] on div "INNOCRETE AUSTRALIA PTY LTD/CHELMSTONE" at bounding box center [255, 169] width 120 height 6
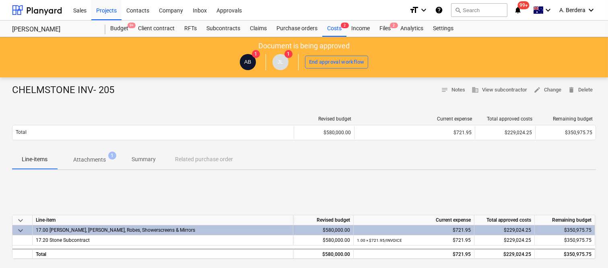
click at [139, 162] on p "Summary" at bounding box center [144, 159] width 24 height 8
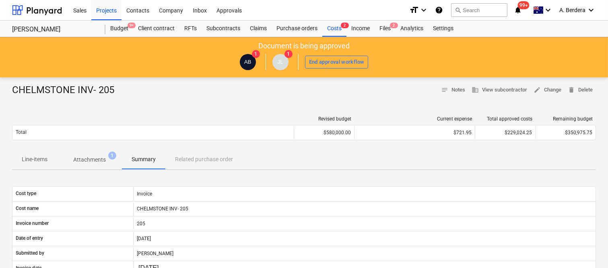
click at [87, 160] on p "Attachments" at bounding box center [89, 159] width 33 height 8
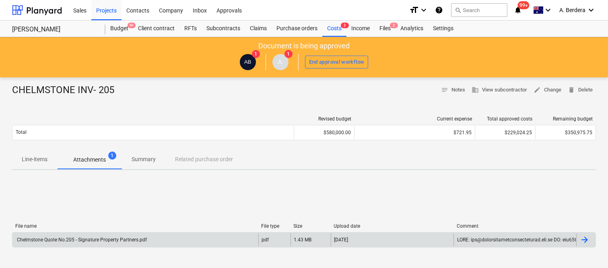
click at [164, 238] on div "Chelmstone Quote No.205 - Signature Property Partners.pdf" at bounding box center [135, 239] width 246 height 13
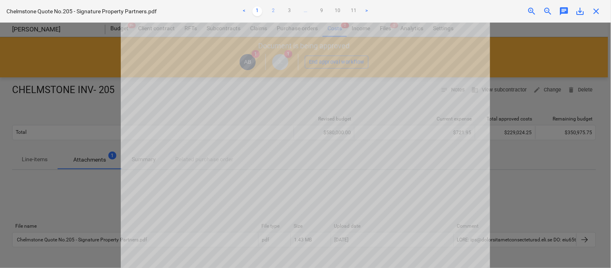
click at [274, 14] on link "2" at bounding box center [274, 11] width 10 height 10
